Goal: Information Seeking & Learning: Learn about a topic

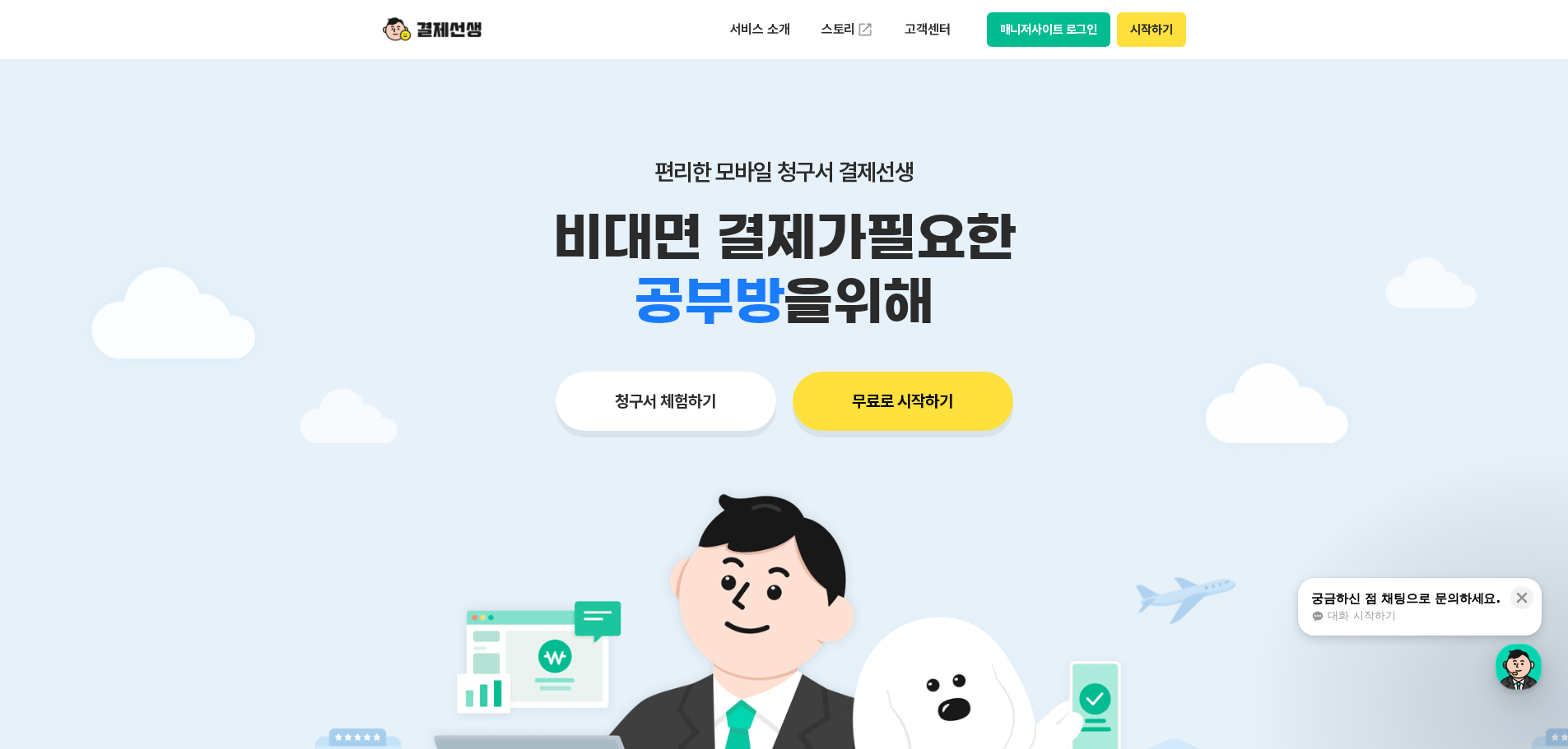
drag, startPoint x: 656, startPoint y: 166, endPoint x: 986, endPoint y: 286, distance: 351.1
click at [986, 286] on div "편리한 모바일 청구서 결제선생 비대면 결제가 필요한 학원 공부방 호텔 쇼핑몰 병원 배달 보험사 항공사 골프장 을 위해" at bounding box center [784, 246] width 843 height 176
click at [986, 286] on div "학원 공부방 호텔 쇼핑몰 병원 배달 보험사 항공사 골프장 을 위해" at bounding box center [784, 302] width 843 height 65
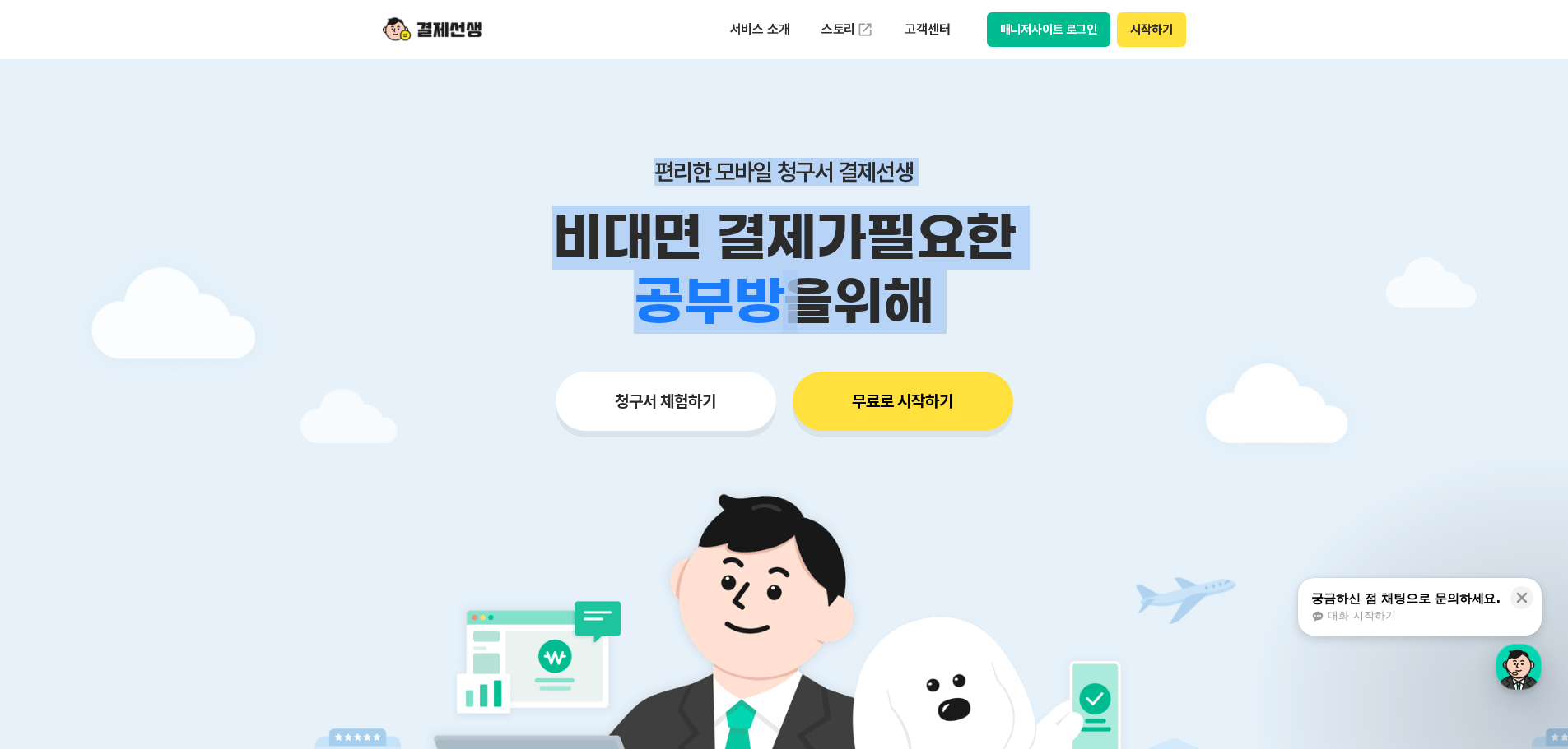
drag, startPoint x: 986, startPoint y: 286, endPoint x: 593, endPoint y: 143, distance: 418.2
click at [593, 143] on div "편리한 모바일 청구서 결제선생 비대면 결제가 필요한 학원 공부방 호텔 쇼핑몰 병원 배달 보험사 항공사 골프장 을 위해 청구서 체험하기 무료로 …" at bounding box center [784, 262] width 843 height 407
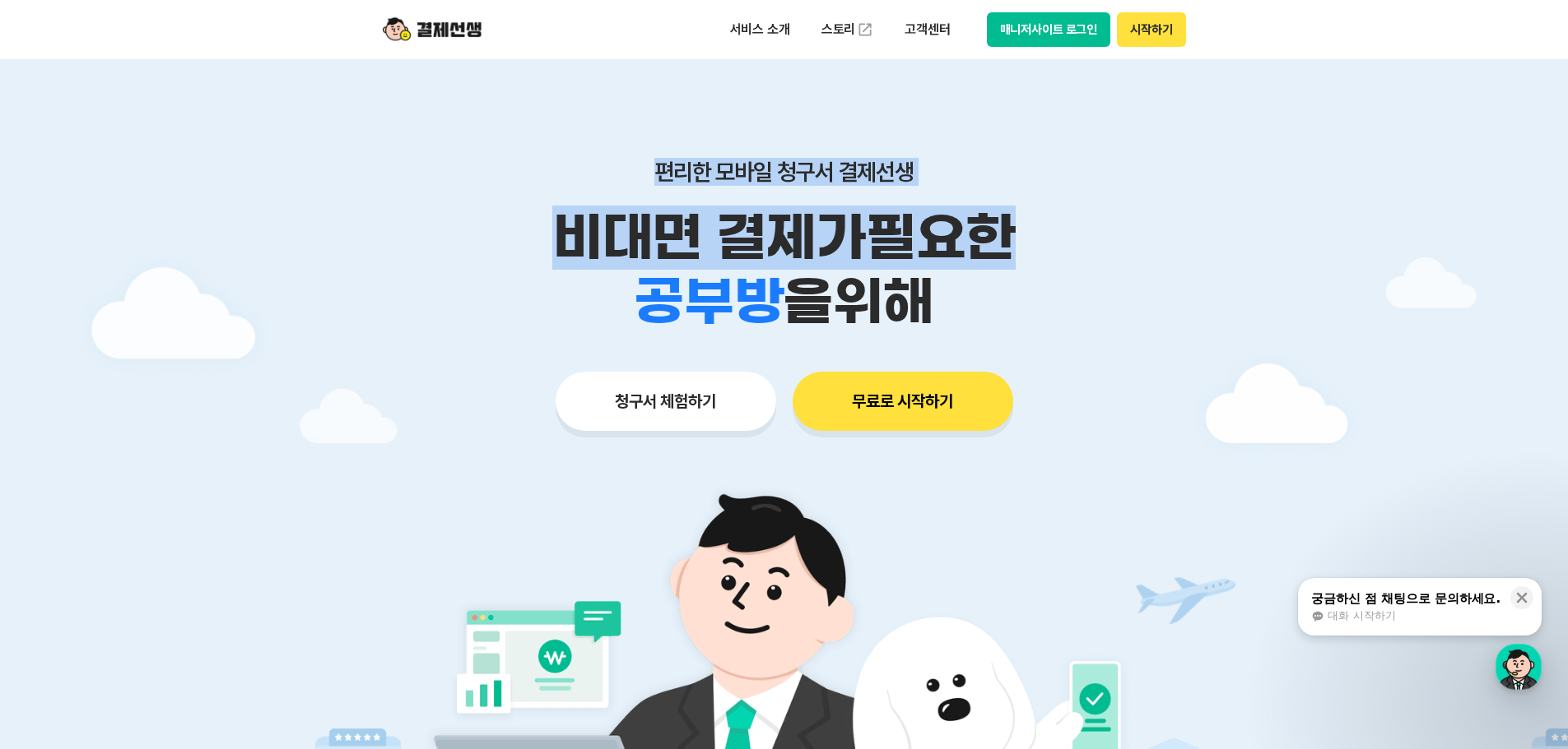
drag, startPoint x: 593, startPoint y: 143, endPoint x: 917, endPoint y: 266, distance: 346.6
click at [917, 266] on div "편리한 모바일 청구서 결제선생 비대면 결제가 필요한 학원 공부방 호텔 쇼핑몰 병원 배달 보험사 항공사 골프장 을 위해 청구서 체험하기 무료로 …" at bounding box center [784, 262] width 843 height 407
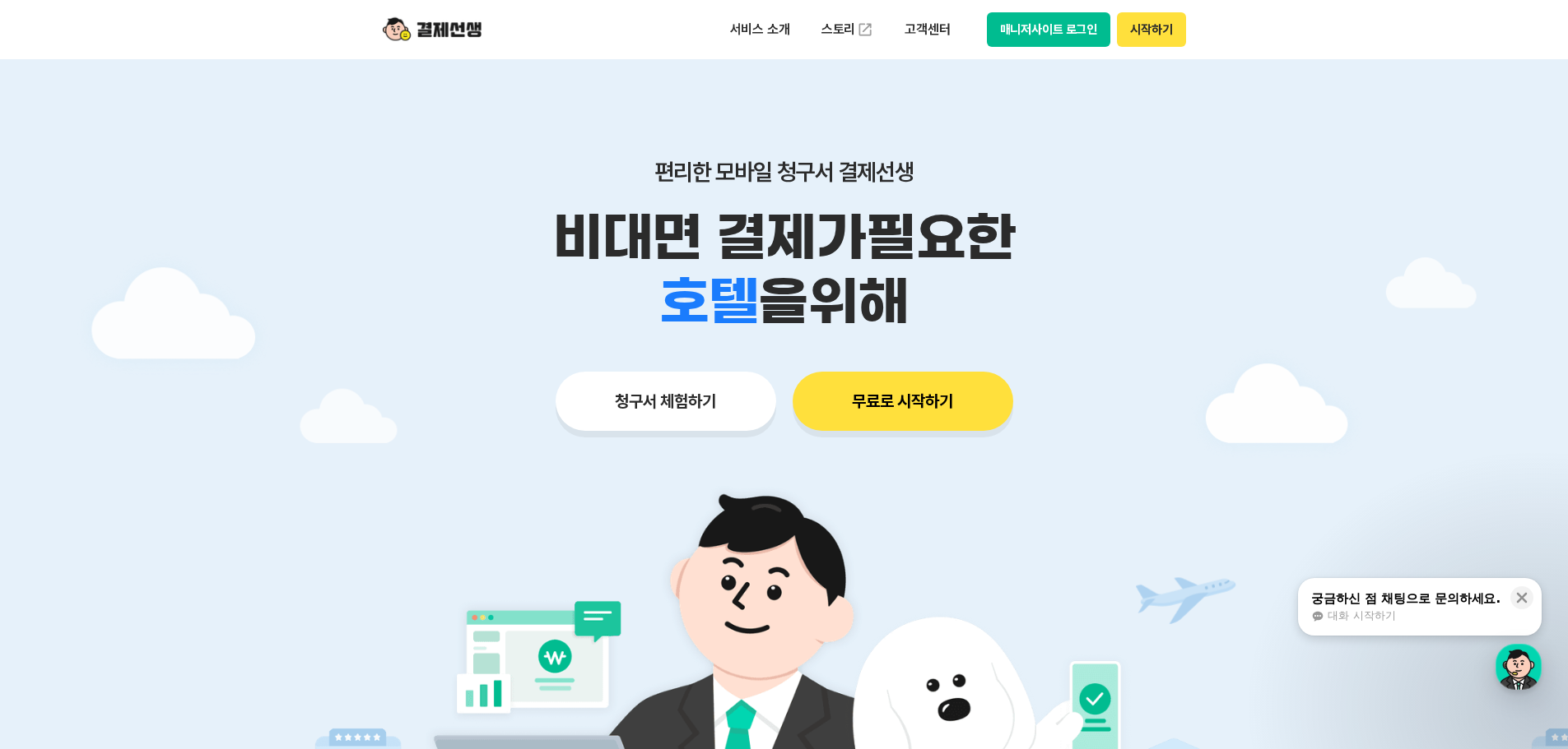
click at [963, 319] on div "학원 공부방 호텔 쇼핑몰 병원 배달 보험사 항공사 골프장 을 위해" at bounding box center [784, 302] width 843 height 65
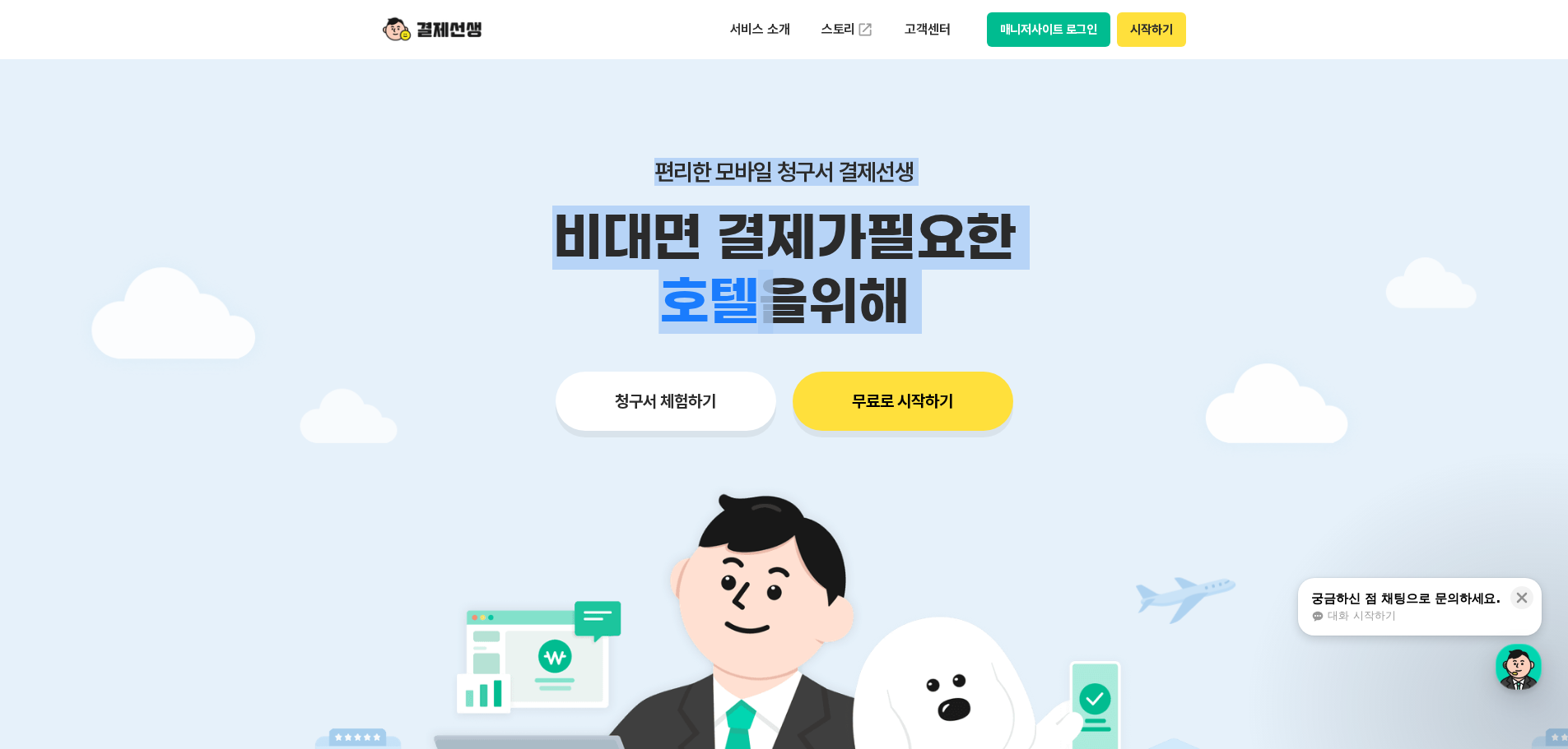
drag, startPoint x: 963, startPoint y: 319, endPoint x: 564, endPoint y: 170, distance: 425.9
click at [564, 170] on div "편리한 모바일 청구서 결제선생 비대면 결제가 필요한 학원 공부방 호텔 쇼핑몰 병원 배달 보험사 항공사 골프장 을 위해" at bounding box center [784, 246] width 843 height 176
click at [564, 170] on p "편리한 모바일 청구서 결제선생" at bounding box center [784, 172] width 843 height 28
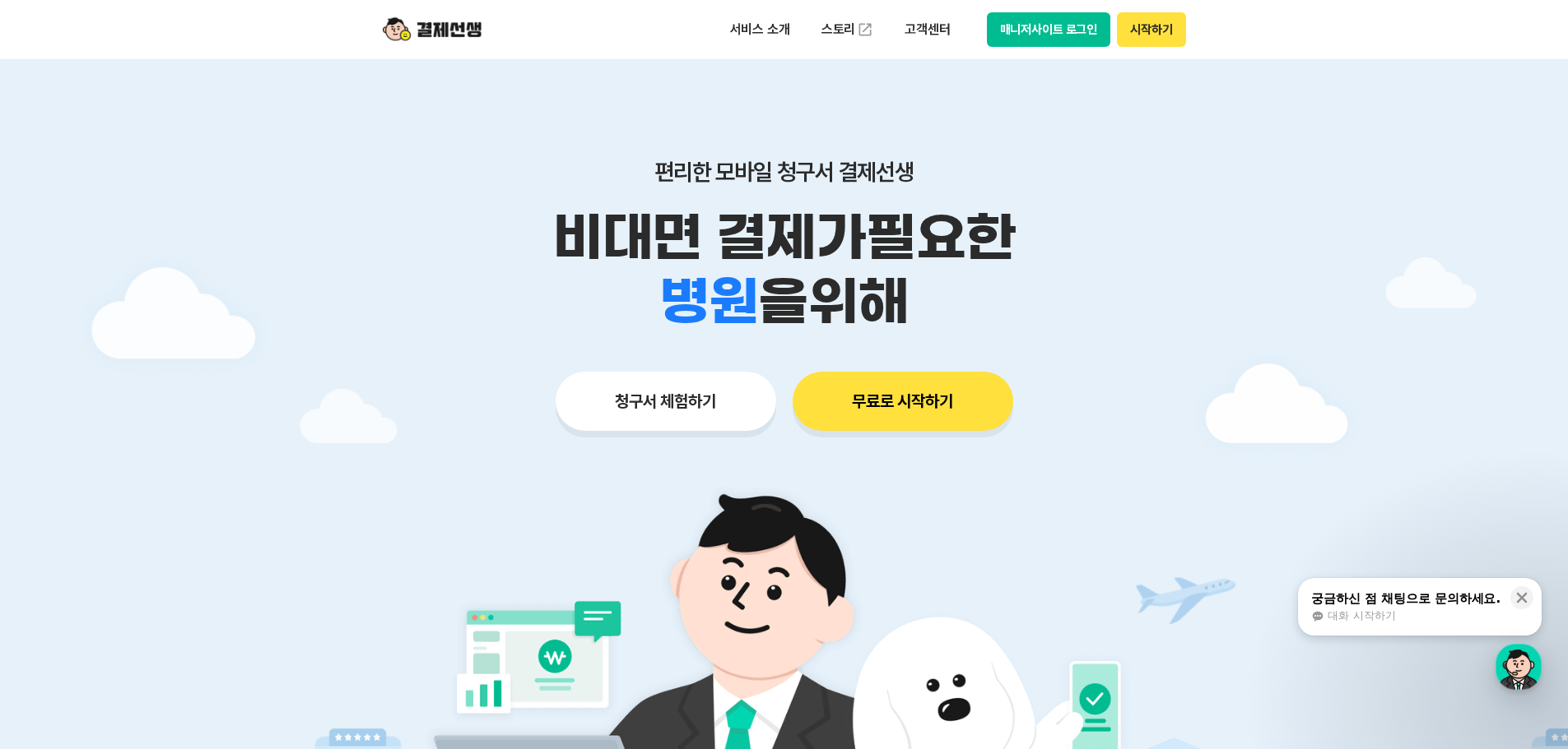
drag, startPoint x: 580, startPoint y: 178, endPoint x: 958, endPoint y: 302, distance: 397.8
click at [958, 302] on div "편리한 모바일 청구서 결제선생 비대면 결제가 필요한 학원 공부방 호텔 쇼핑몰 병원 배달 보험사 항공사 골프장 을 위해" at bounding box center [784, 246] width 843 height 176
click at [958, 302] on div "학원 공부방 호텔 쇼핑몰 병원 배달 보험사 항공사 골프장 을 위해" at bounding box center [784, 302] width 843 height 65
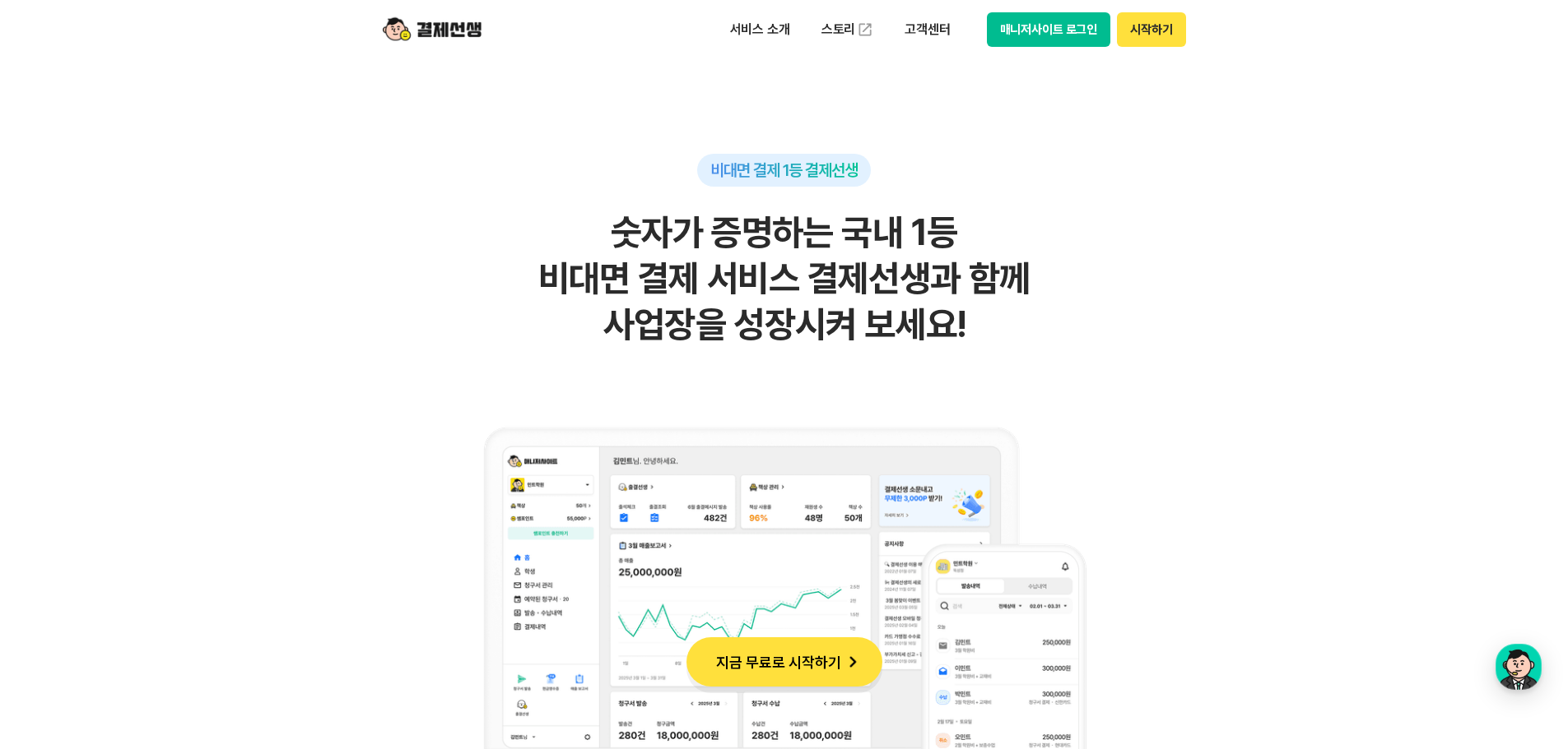
drag, startPoint x: 556, startPoint y: 225, endPoint x: 991, endPoint y: 331, distance: 447.7
click at [991, 331] on h2 "숫자가 증명하는 국내 1등 비대면 결제 서비스 결제선생과 함께 사업장을 성장시켜 보세요!" at bounding box center [784, 279] width 806 height 138
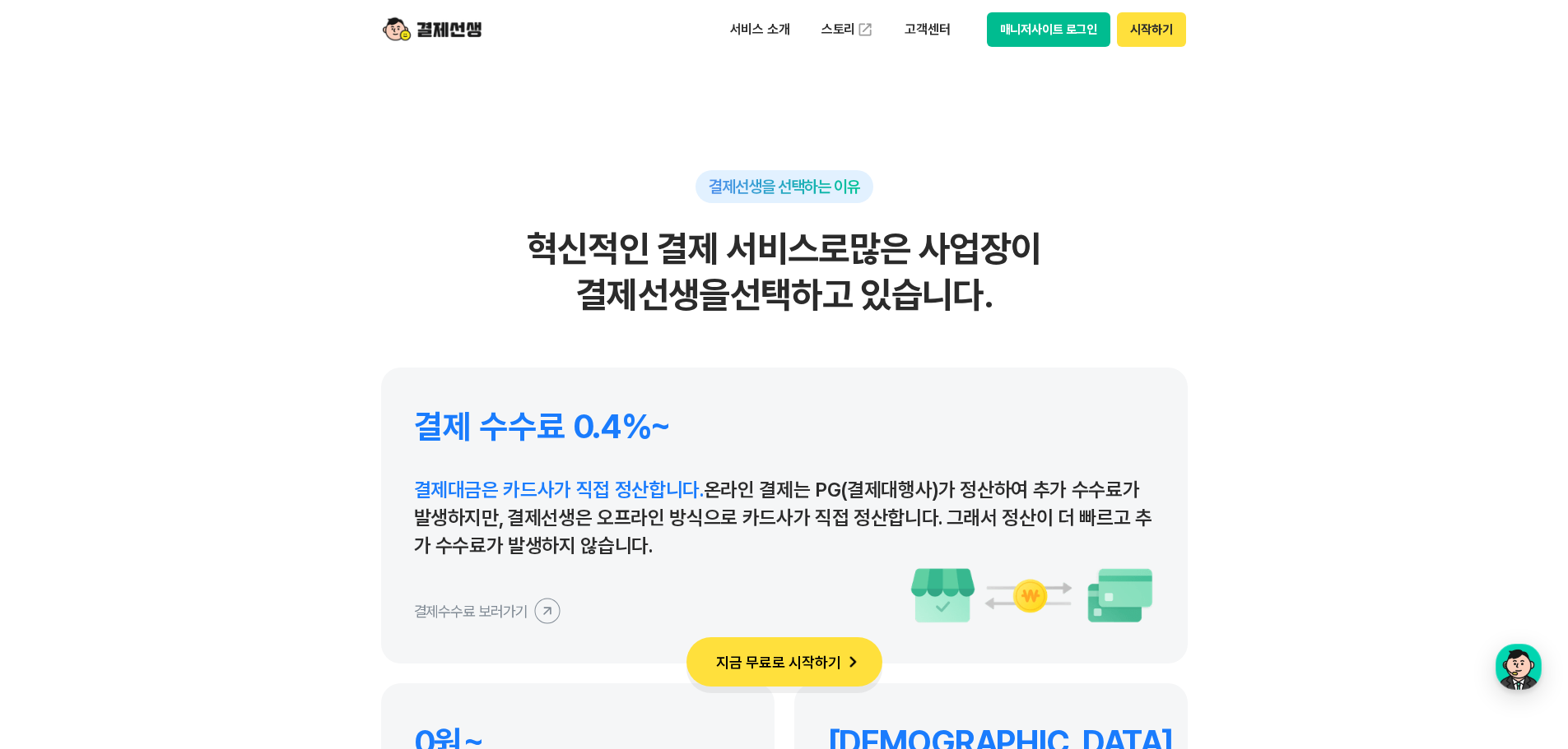
scroll to position [7569, 0]
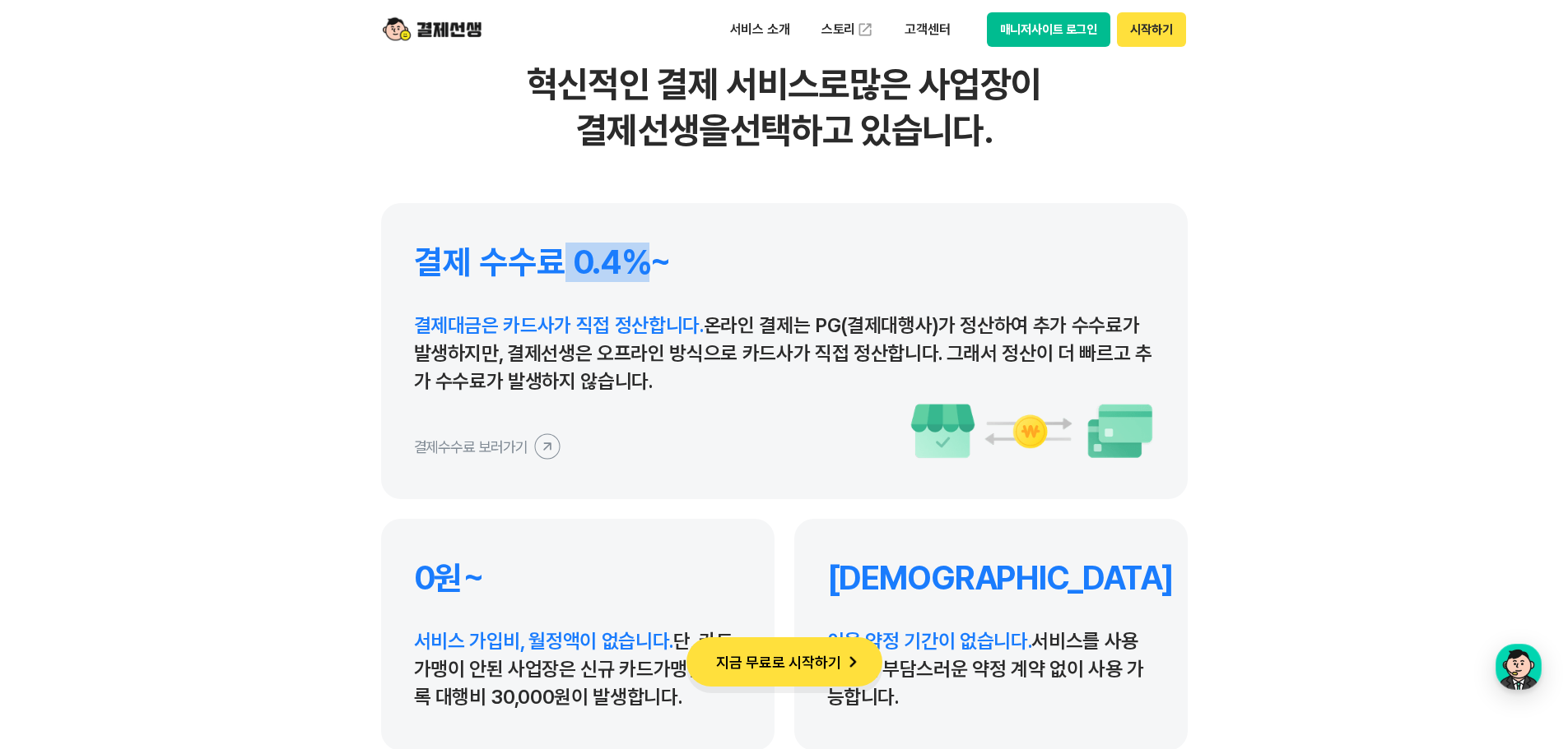
drag, startPoint x: 632, startPoint y: 275, endPoint x: 554, endPoint y: 272, distance: 78.1
click at [554, 272] on h4 "결제 수수료 0.4%~" at bounding box center [784, 262] width 741 height 40
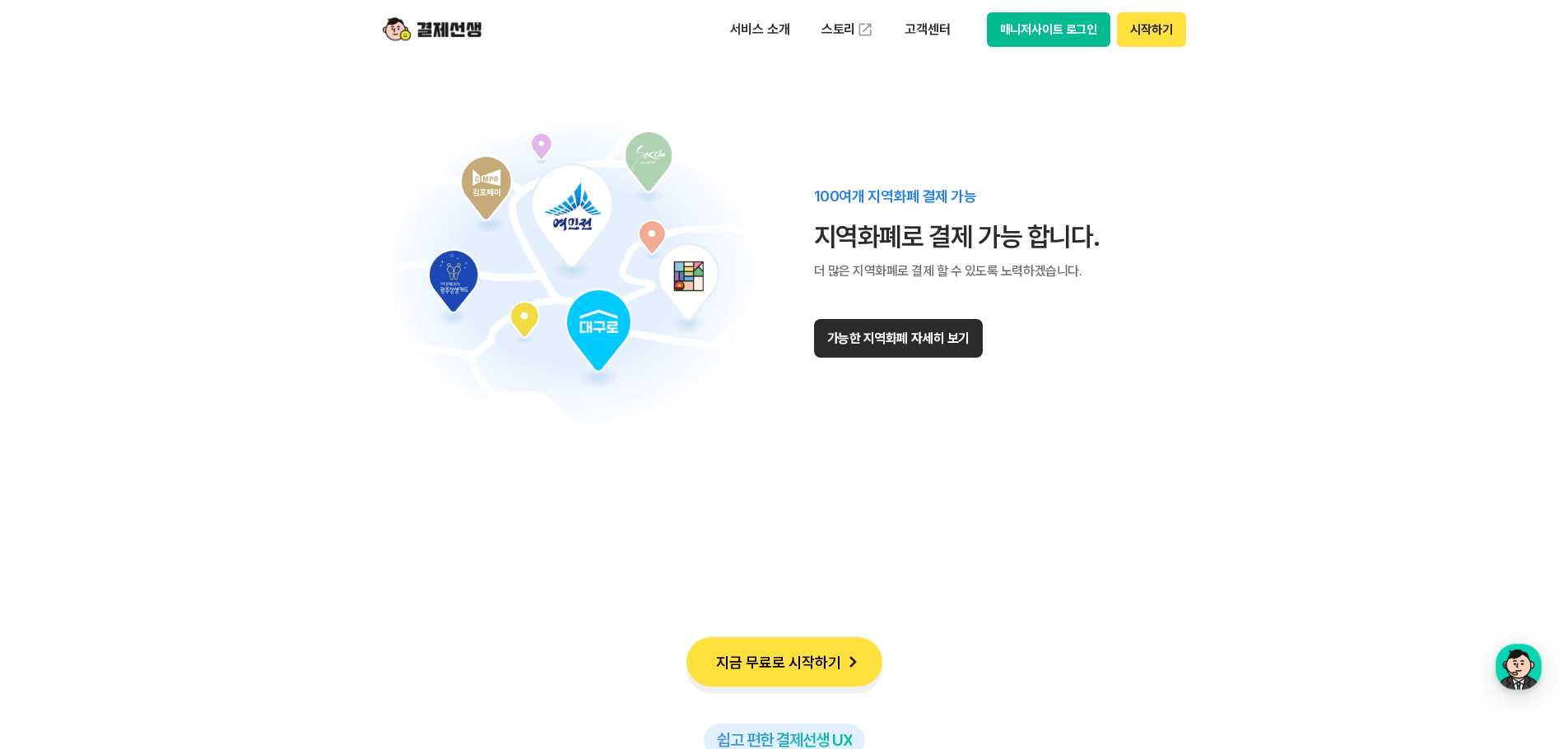
scroll to position [10202, 0]
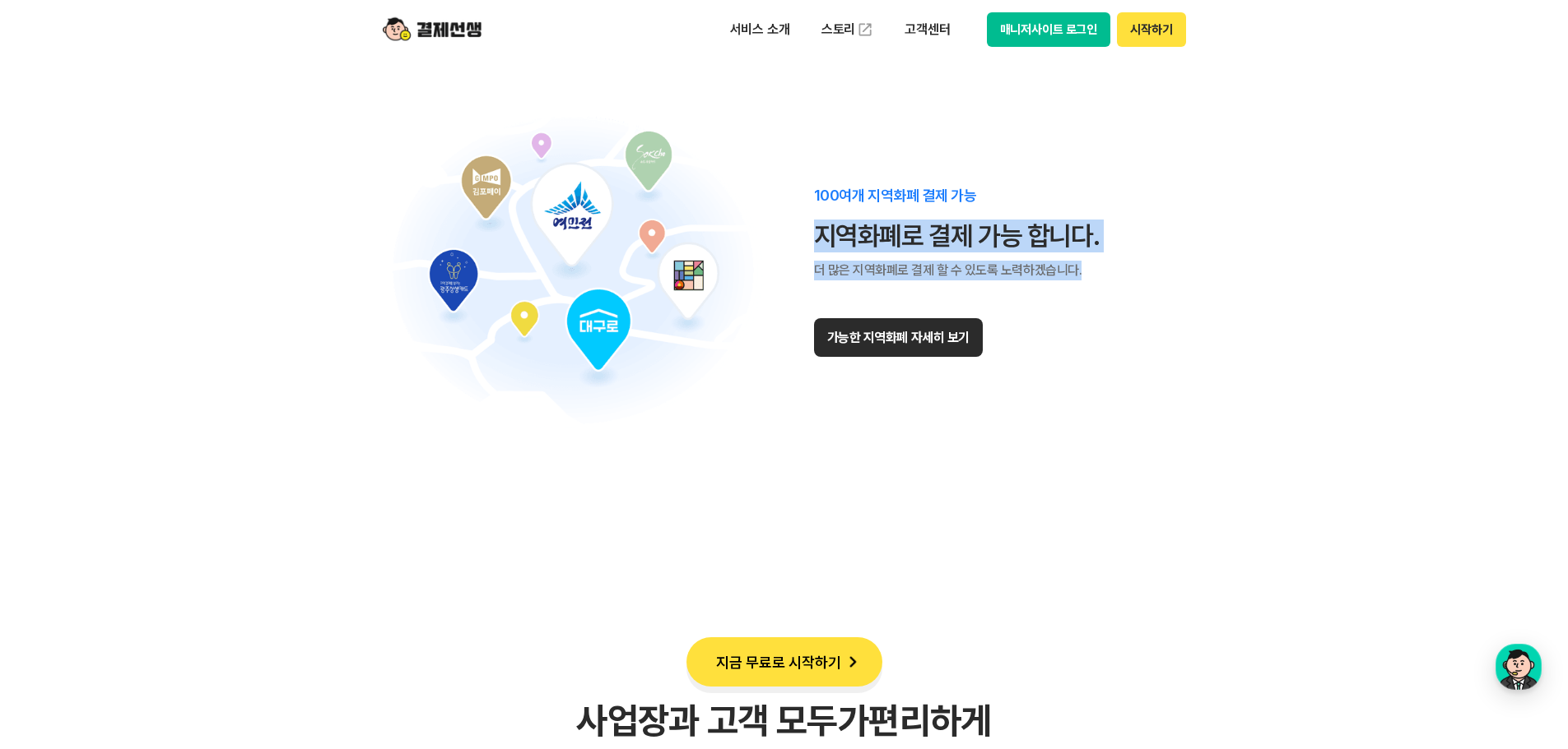
drag, startPoint x: 807, startPoint y: 226, endPoint x: 1097, endPoint y: 268, distance: 293.0
click at [1097, 268] on div "100여개 지역화폐 결제 가능 지역화폐로 결제 가능 합니다. 더 많은 지역화폐로 결제 할 수 있도록 노력하겠습니다. 가능한 지역화폐 자세히 보기" at bounding box center [784, 272] width 806 height 312
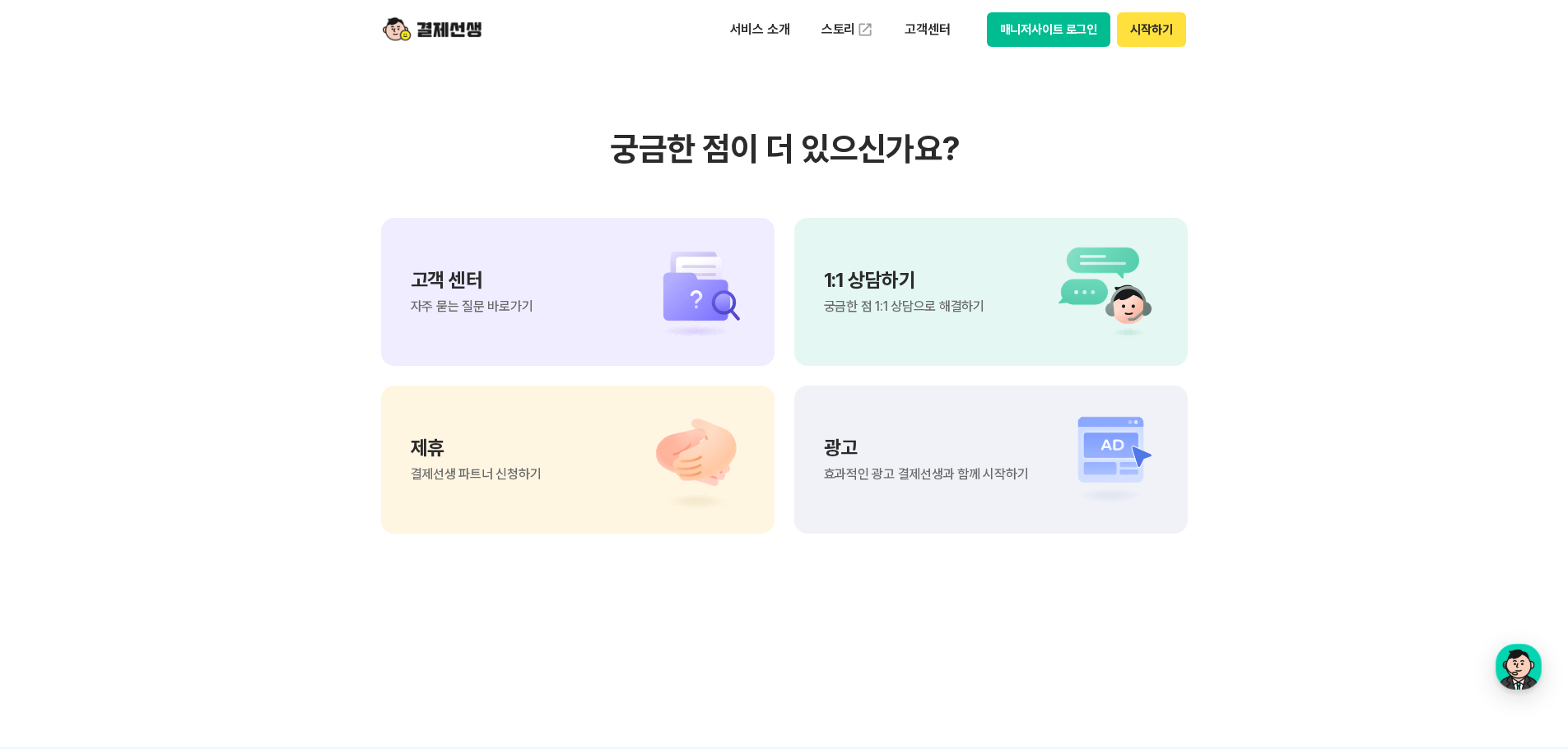
scroll to position [13821, 0]
